Goal: Transaction & Acquisition: Purchase product/service

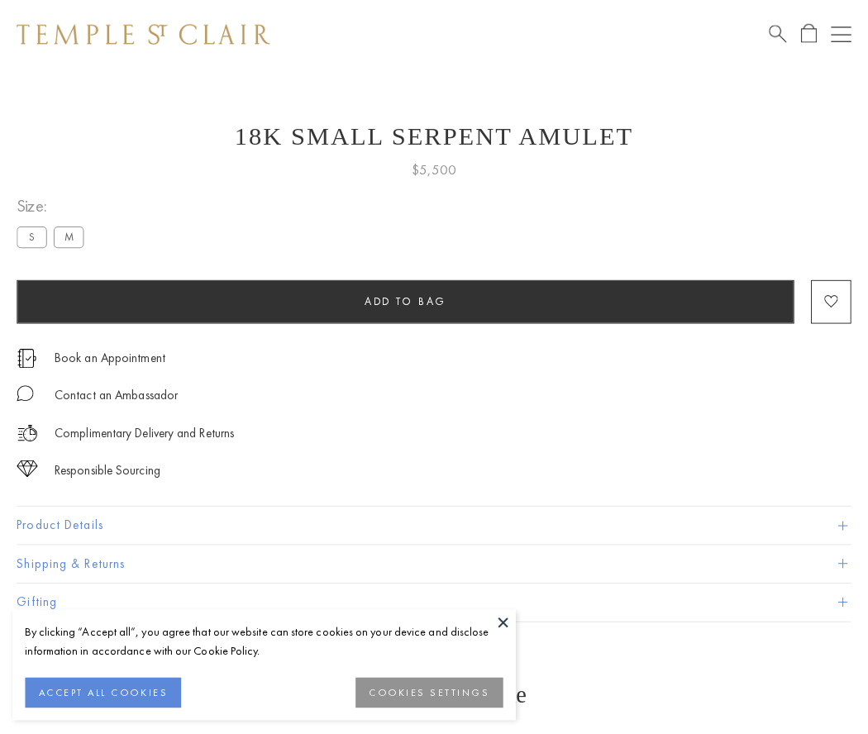
scroll to position [26, 0]
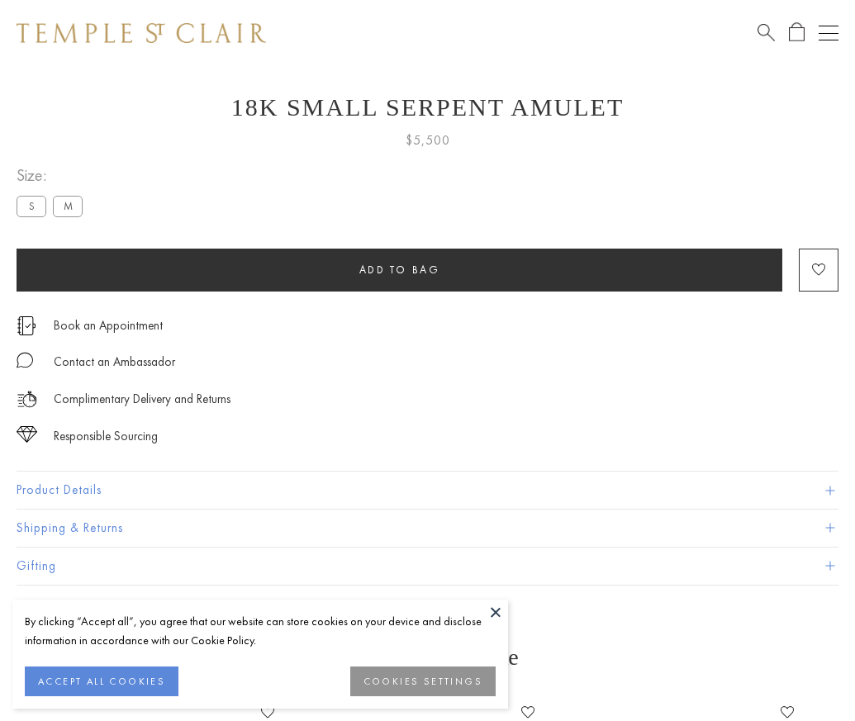
click at [399, 269] on span "Add to bag" at bounding box center [399, 270] width 81 height 14
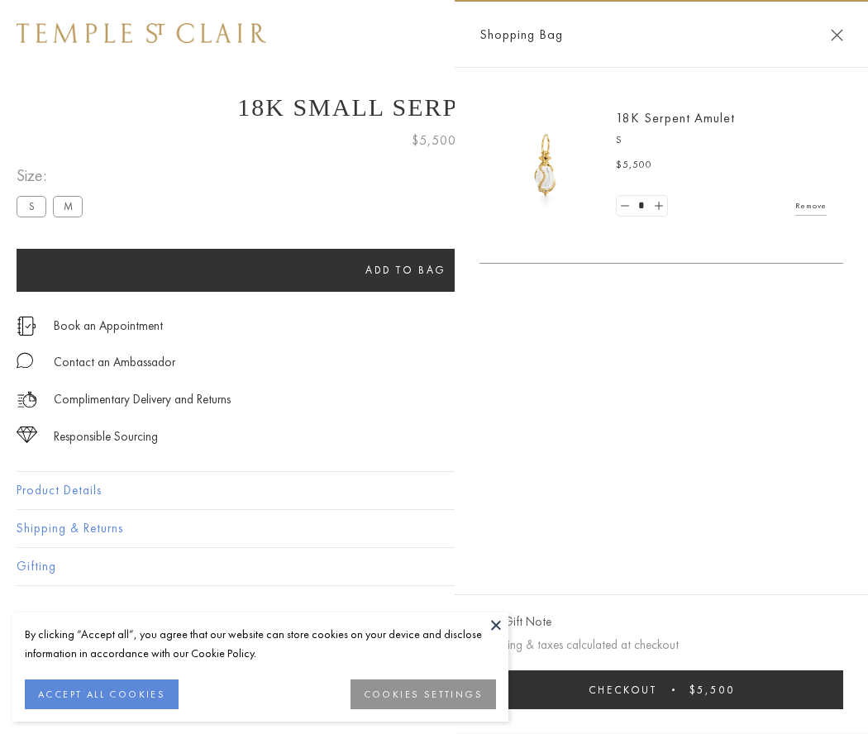
click at [665, 689] on button "Checkout $5,500" at bounding box center [661, 689] width 364 height 39
